Goal: Navigation & Orientation: Find specific page/section

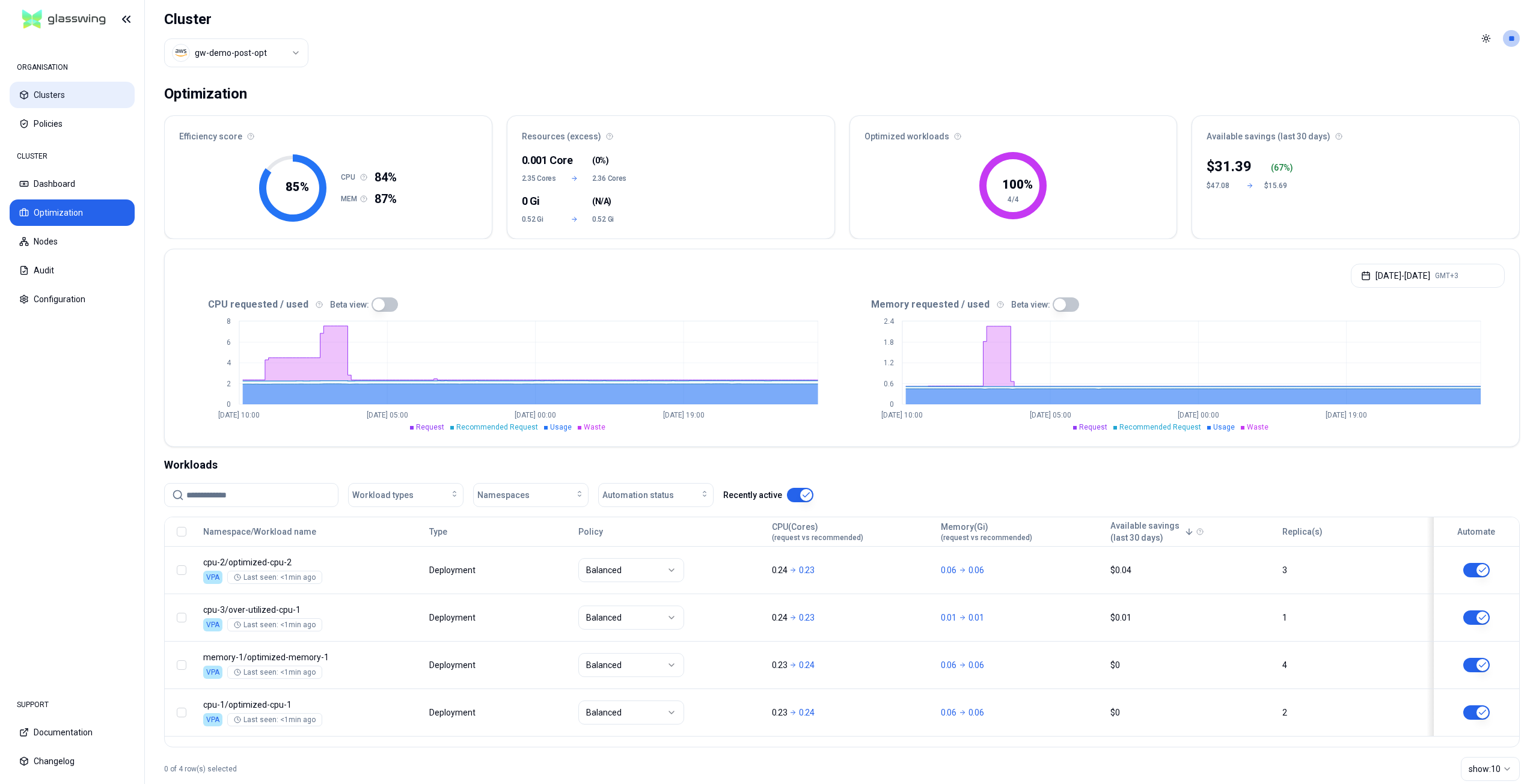
click at [64, 91] on button "Clusters" at bounding box center [72, 95] width 125 height 26
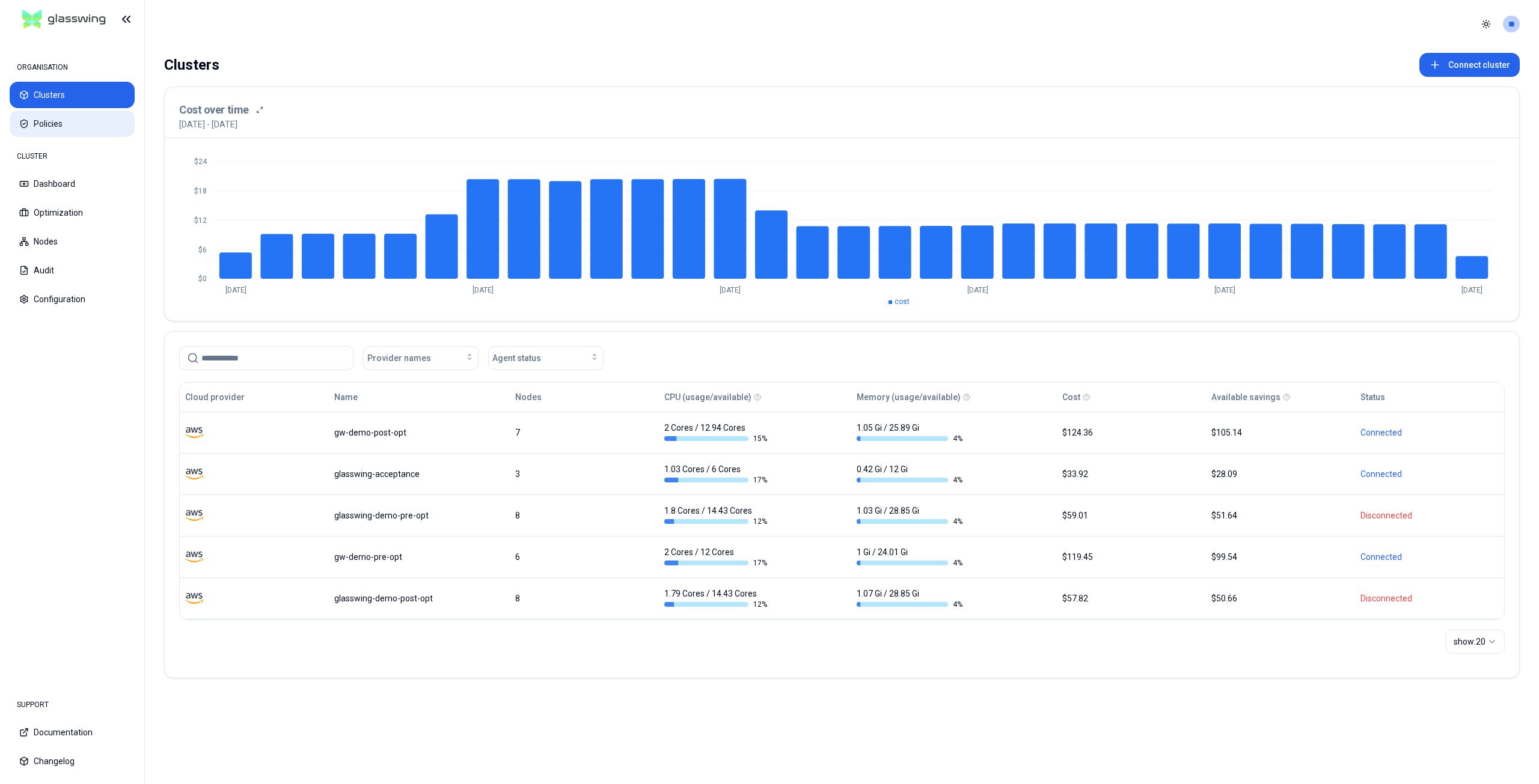
click at [62, 133] on button "Policies" at bounding box center [72, 124] width 125 height 26
click at [1086, 396] on icon at bounding box center [1087, 396] width 2 height 2
click at [1083, 398] on icon at bounding box center [1086, 397] width 7 height 7
click at [63, 244] on button "Nodes" at bounding box center [72, 242] width 125 height 26
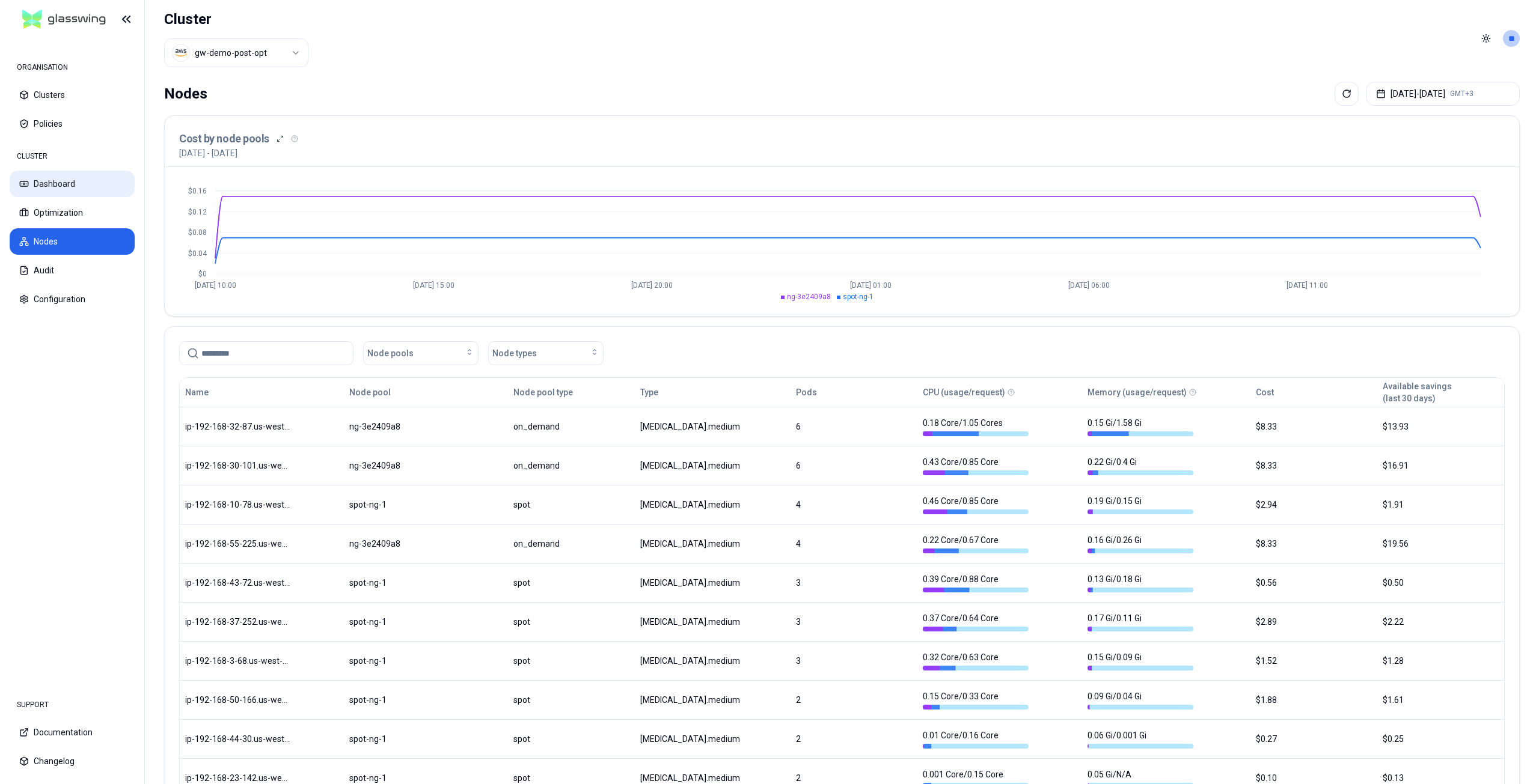
click at [65, 184] on button "Dashboard" at bounding box center [72, 184] width 125 height 26
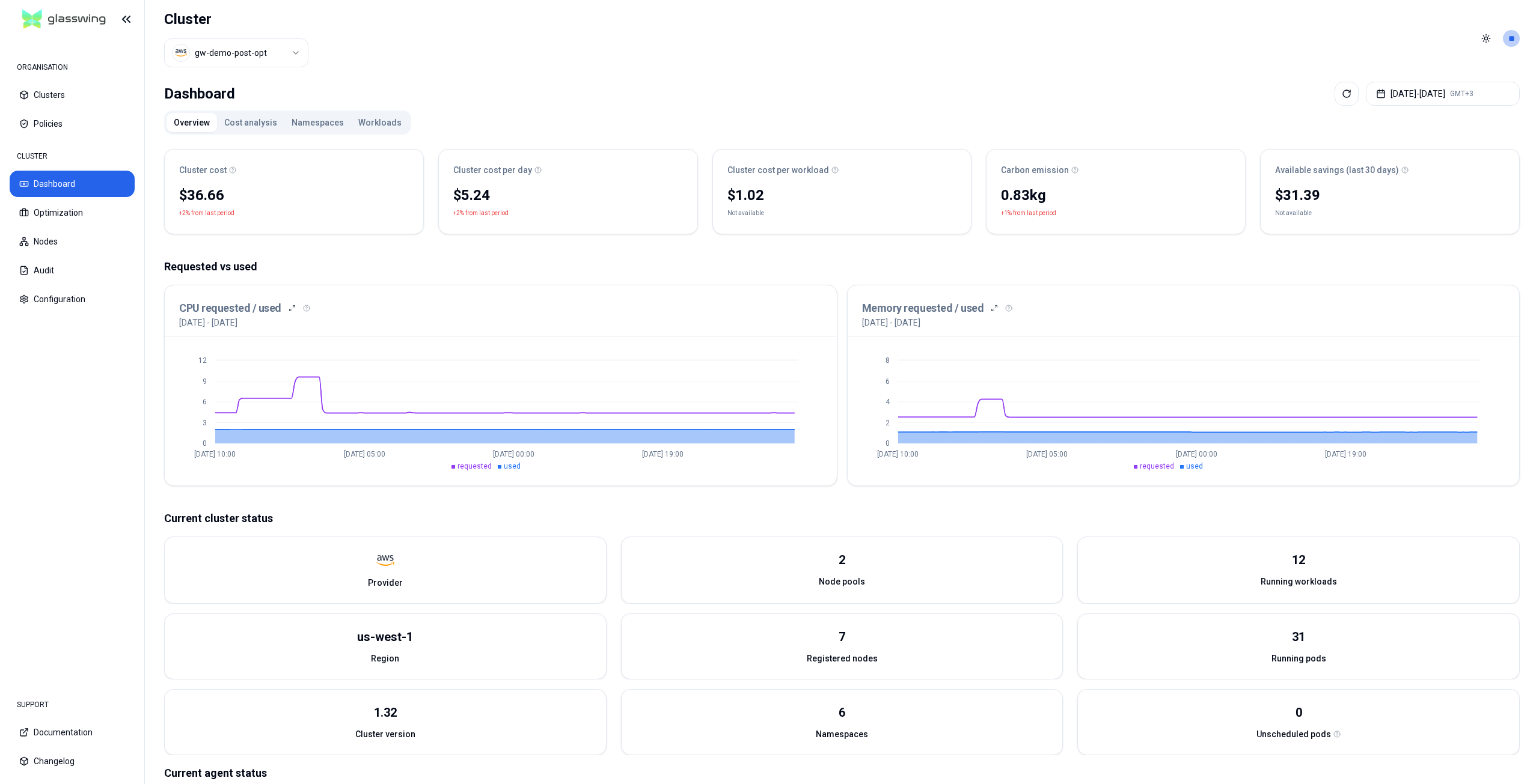
click at [235, 122] on button "Cost analysis" at bounding box center [250, 123] width 67 height 19
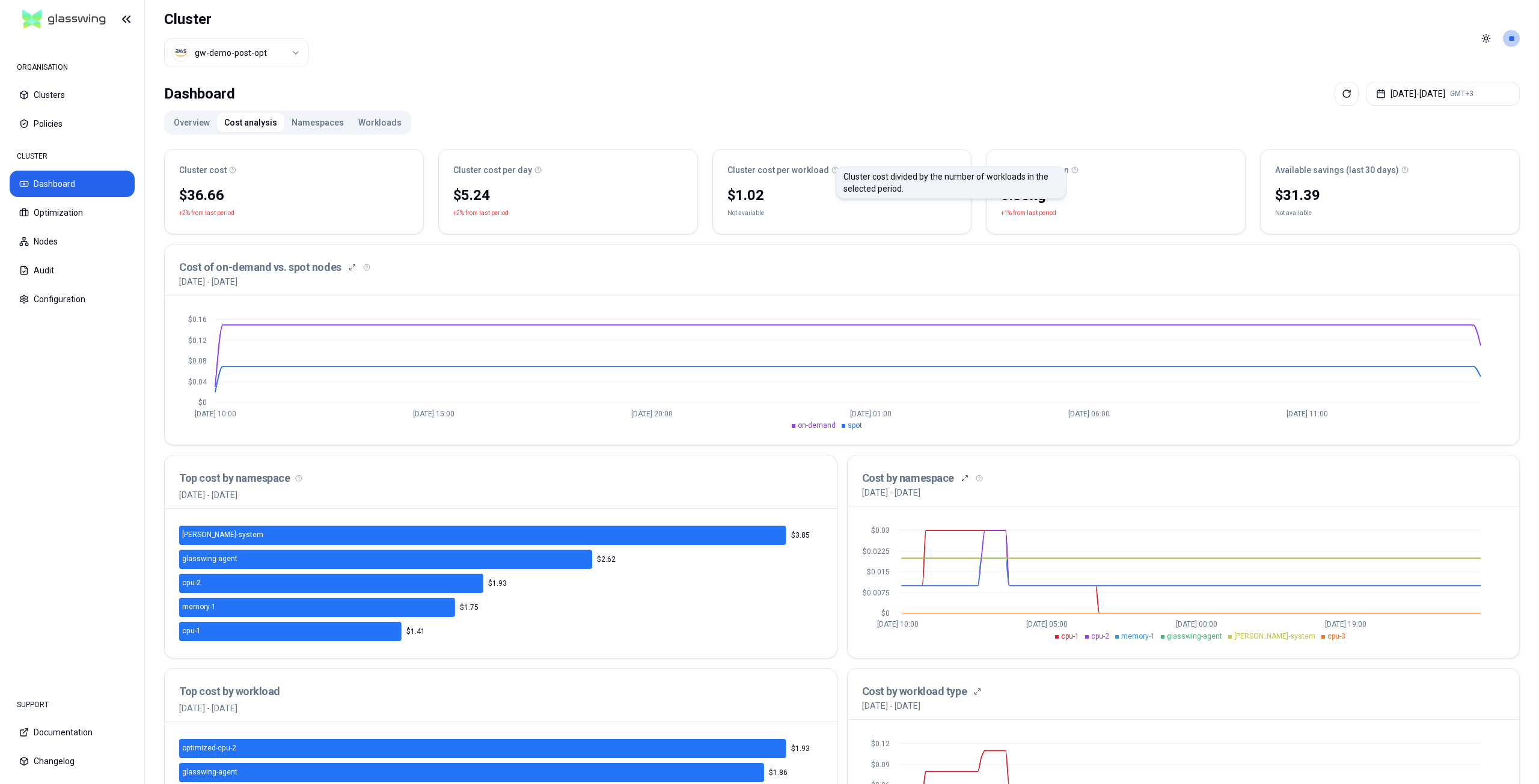
click at [832, 173] on circle at bounding box center [834, 169] width 6 height 6
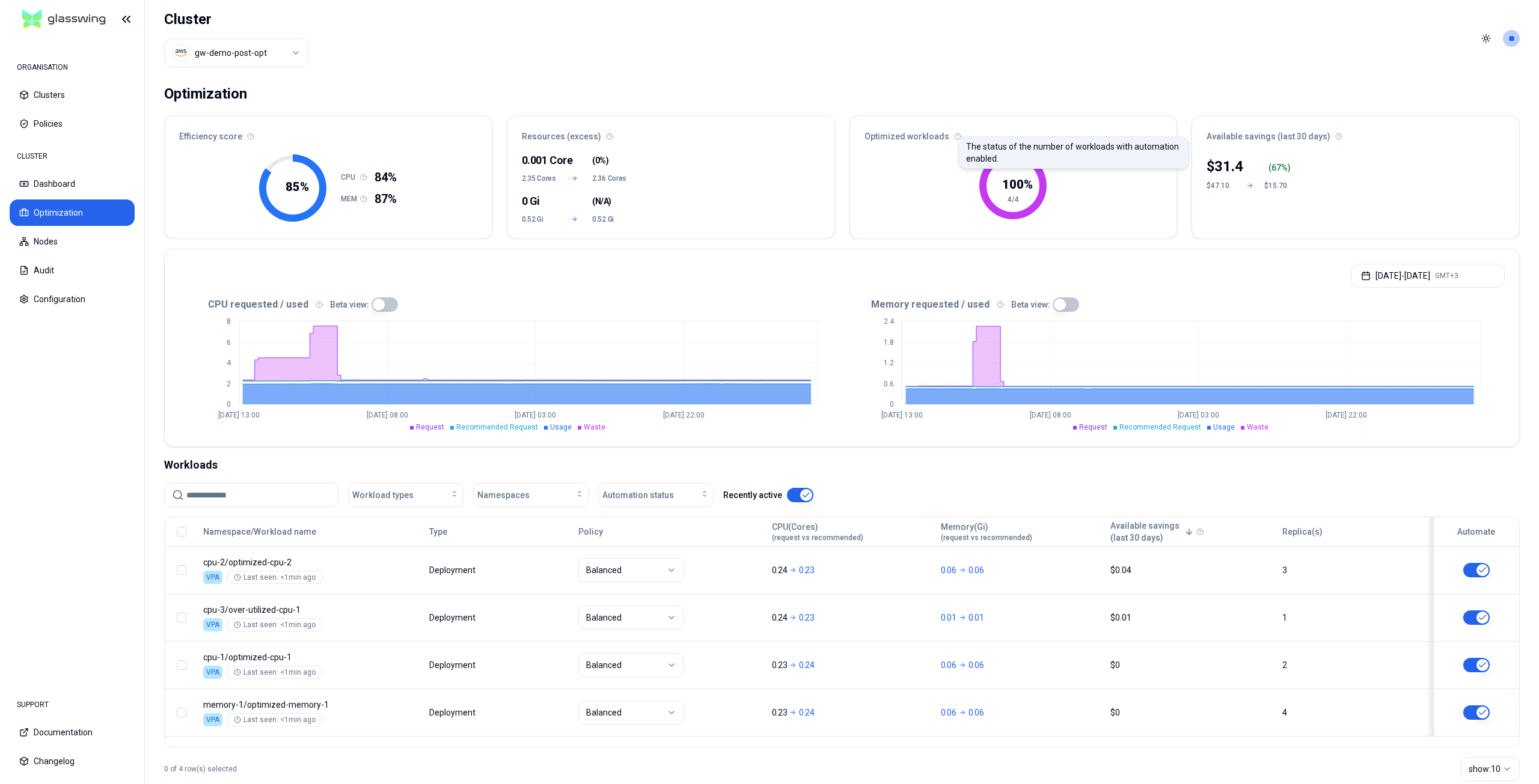
click at [955, 137] on icon at bounding box center [958, 136] width 7 height 7
click at [69, 182] on button "Dashboard" at bounding box center [72, 184] width 125 height 26
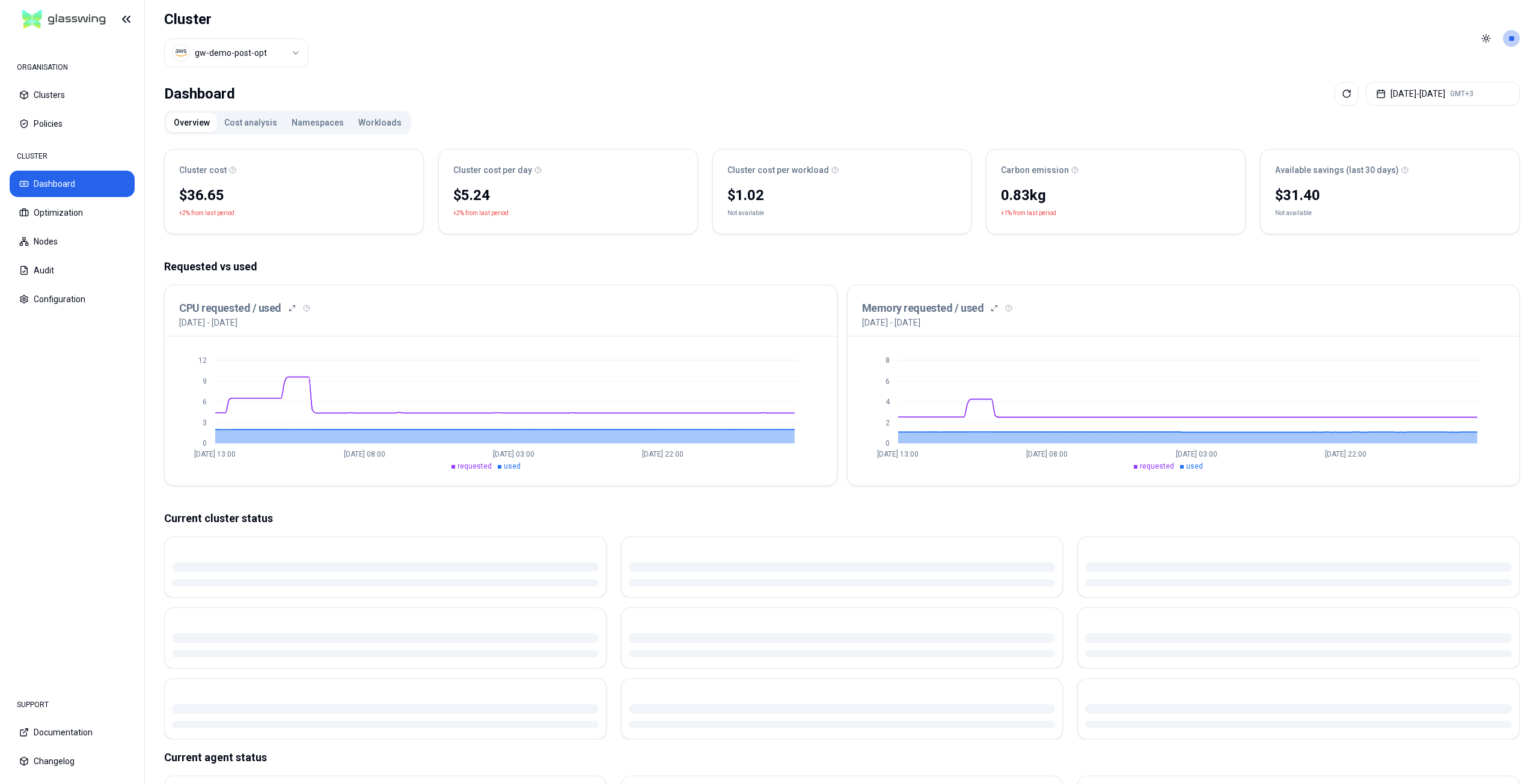
click at [237, 124] on button "Cost analysis" at bounding box center [250, 123] width 67 height 19
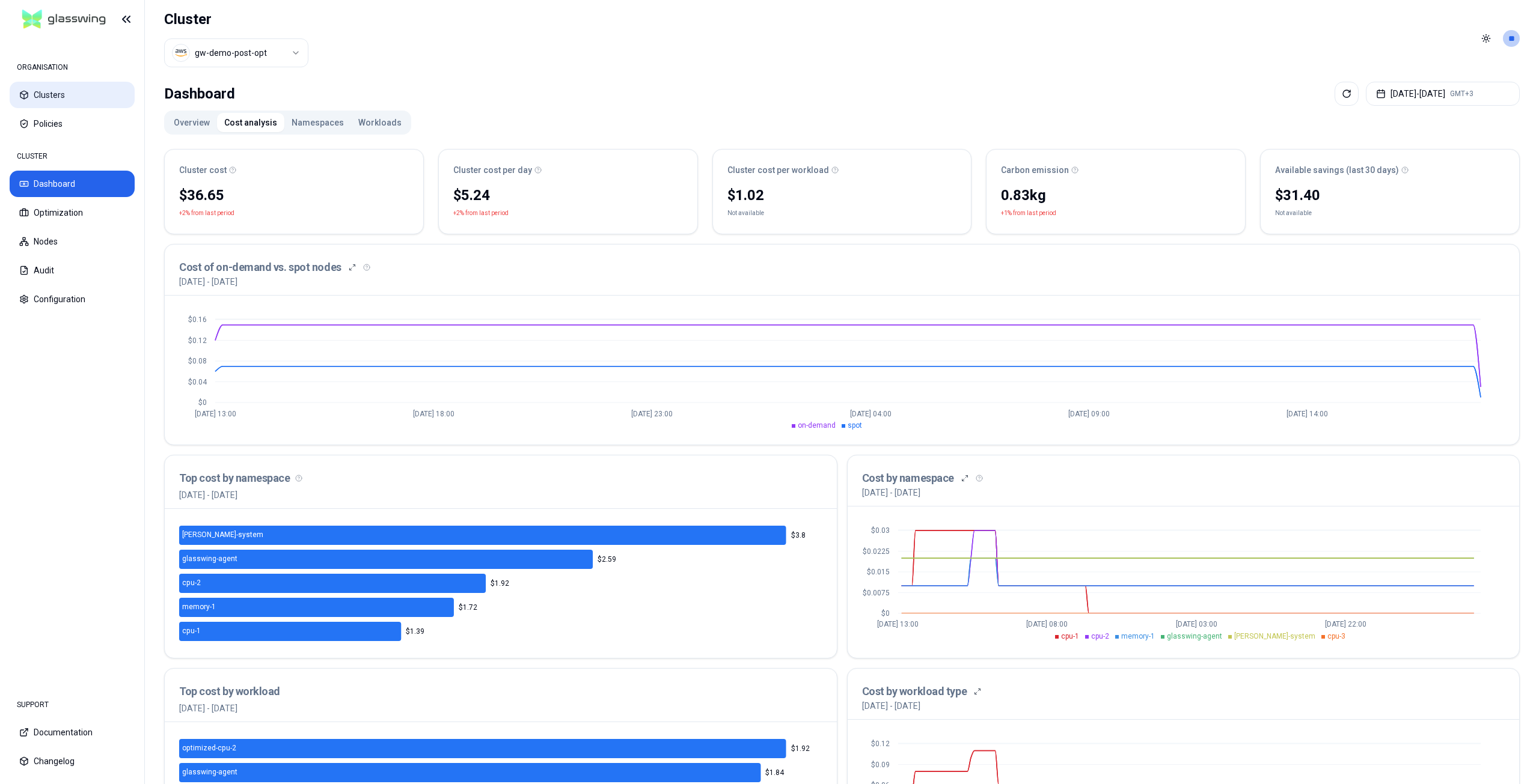
click at [59, 95] on button "Clusters" at bounding box center [72, 95] width 125 height 26
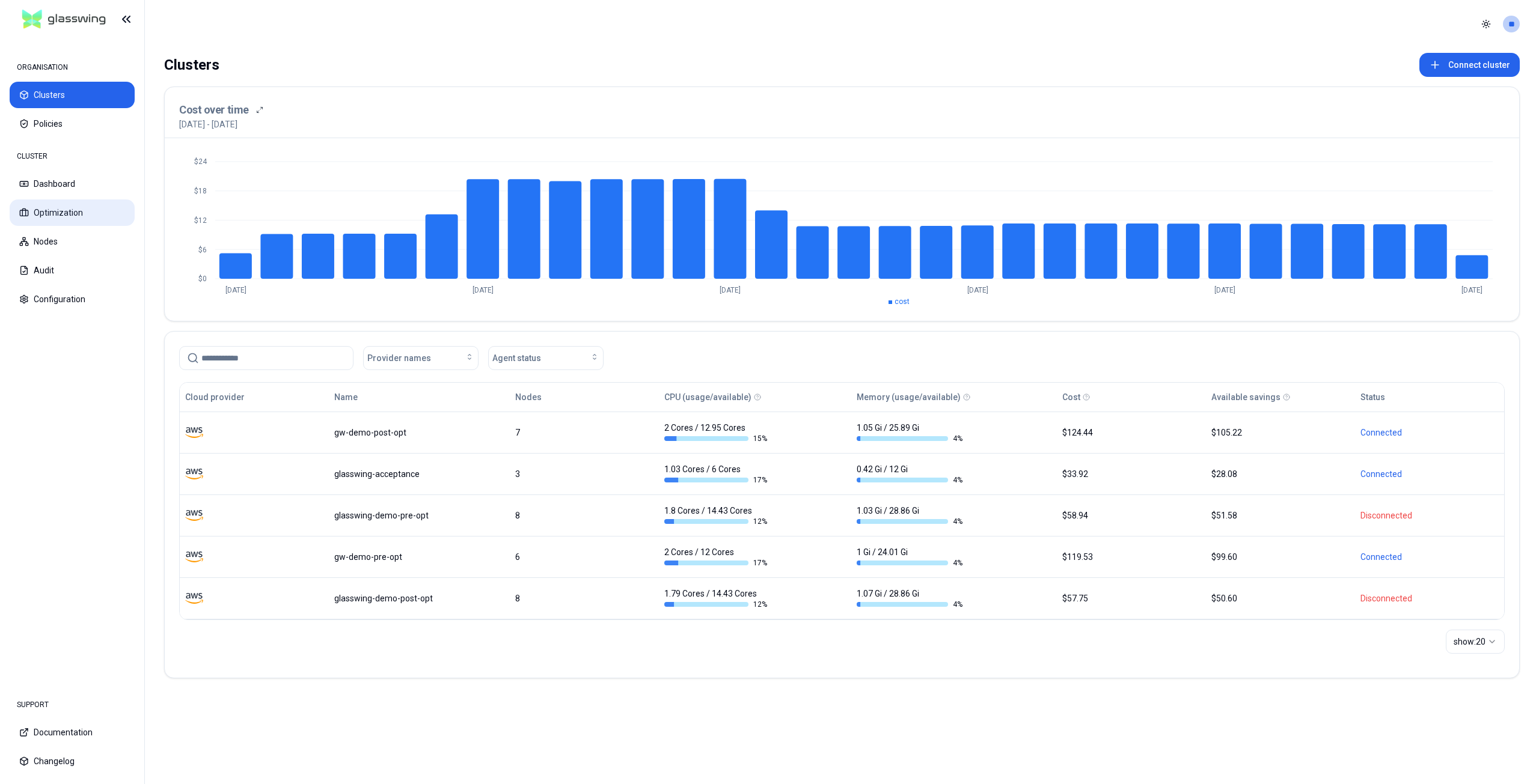
click at [64, 214] on button "Optimization" at bounding box center [72, 213] width 125 height 26
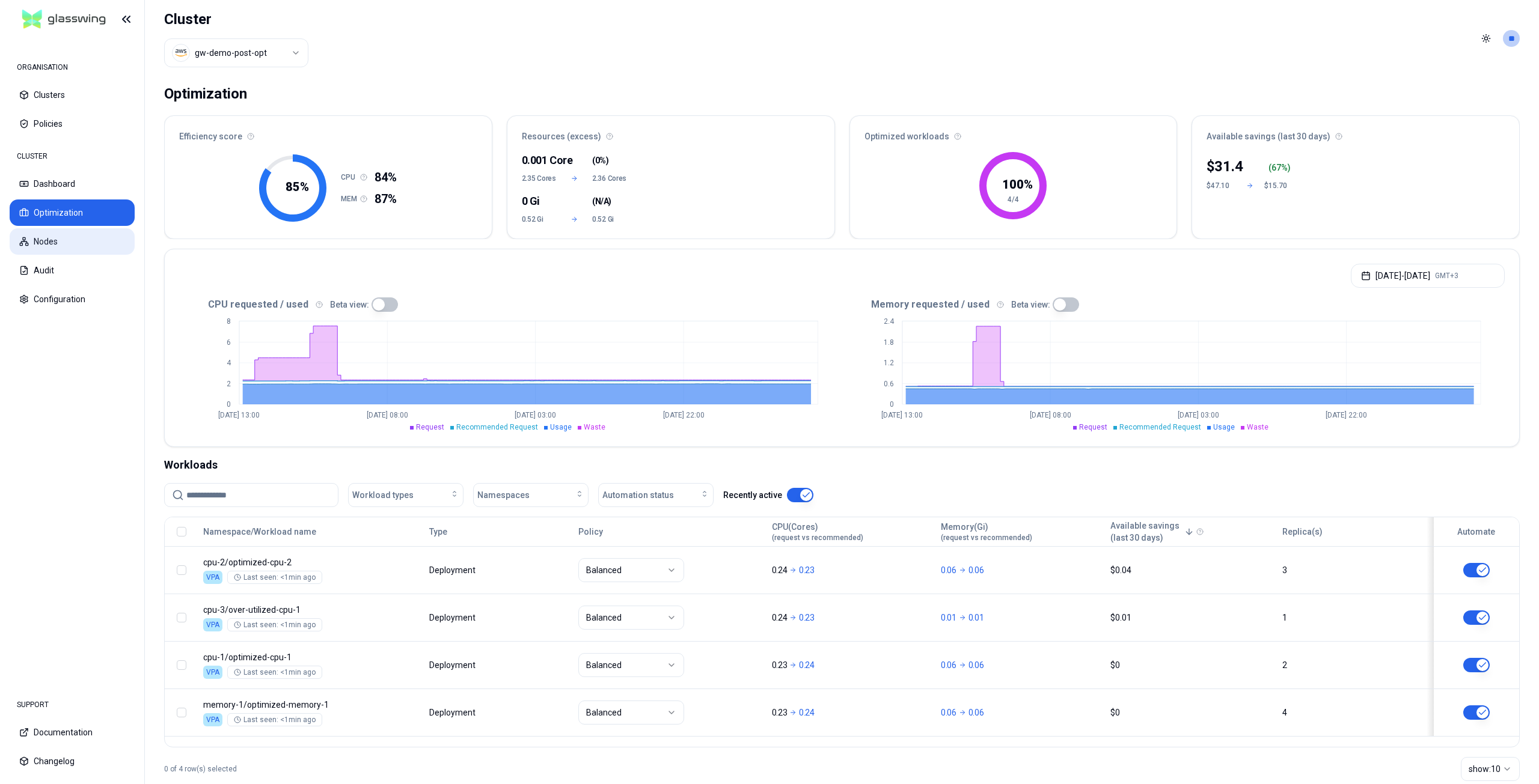
click at [51, 247] on button "Nodes" at bounding box center [72, 242] width 125 height 26
click at [48, 180] on button "Dashboard" at bounding box center [72, 184] width 125 height 26
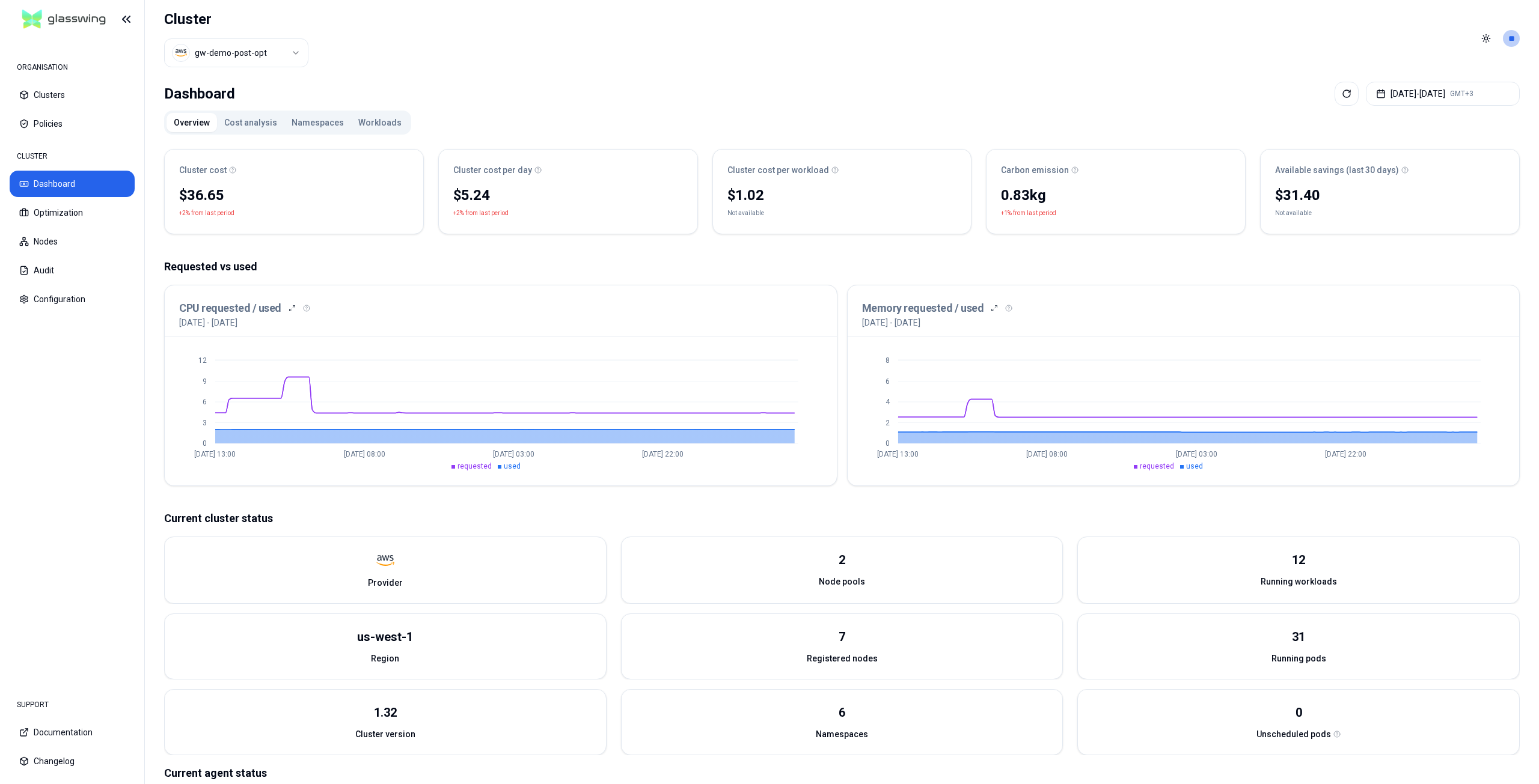
click at [377, 124] on button "Workloads" at bounding box center [380, 123] width 58 height 19
